Goal: Task Accomplishment & Management: Manage account settings

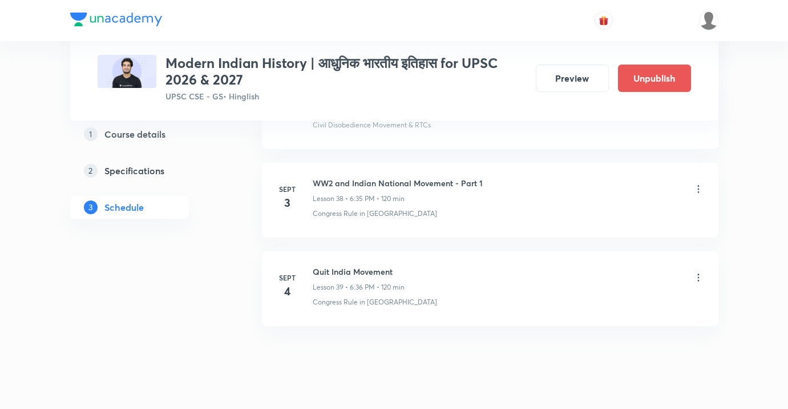
click at [698, 183] on icon at bounding box center [698, 188] width 11 height 11
click at [633, 196] on li "Edit" at bounding box center [641, 193] width 125 height 21
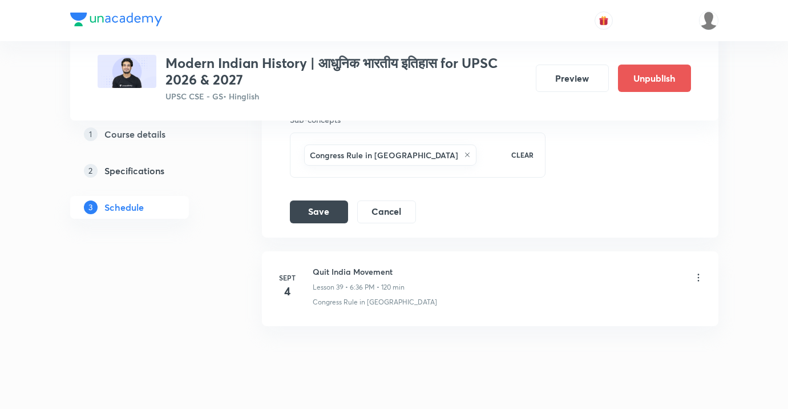
scroll to position [3678, 0]
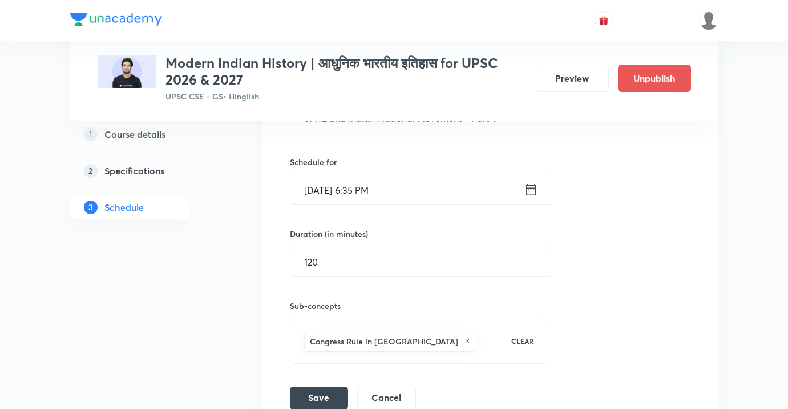
click at [449, 175] on input "Sept 3, 2025, 6:35 PM" at bounding box center [406, 189] width 233 height 29
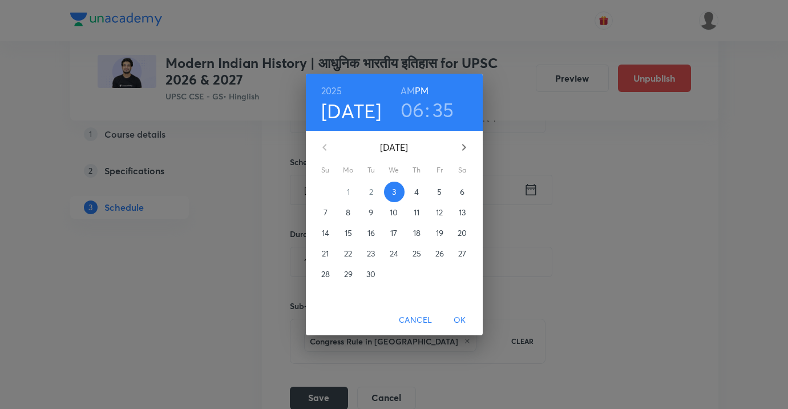
click at [422, 108] on h3 "06" at bounding box center [413, 110] width 24 height 24
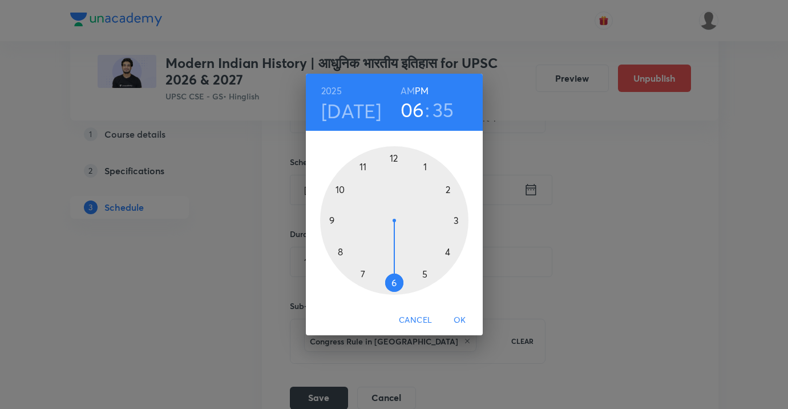
click at [365, 271] on div at bounding box center [394, 220] width 148 height 148
click at [393, 157] on div at bounding box center [394, 220] width 148 height 148
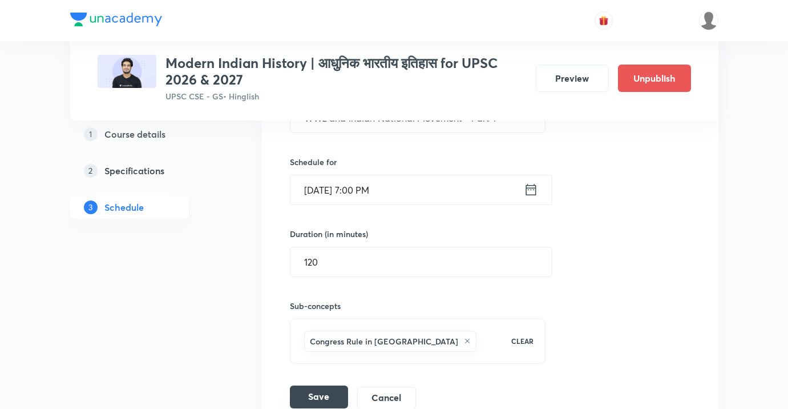
click at [328, 385] on button "Save" at bounding box center [319, 396] width 58 height 23
